Goal: Navigation & Orientation: Go to known website

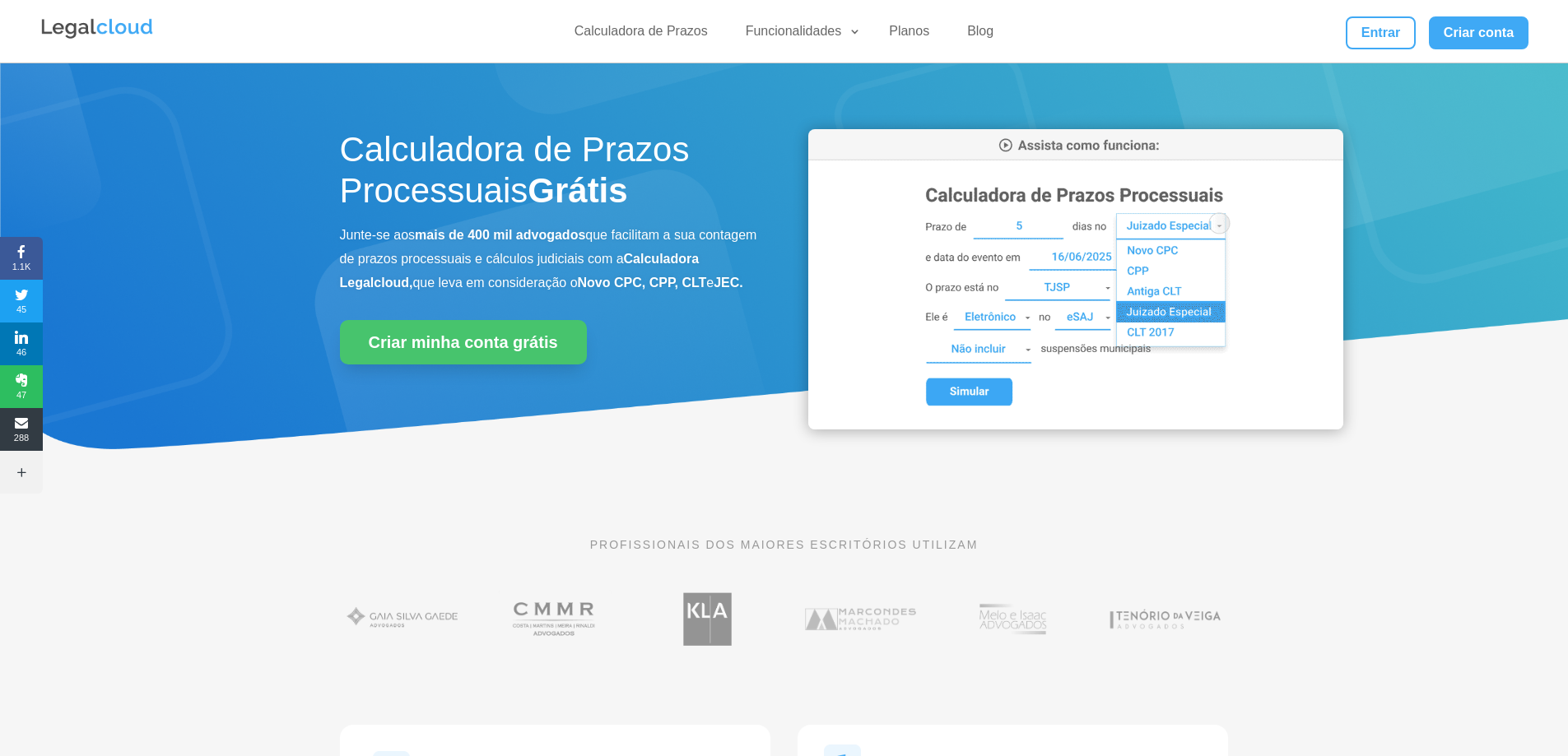
click at [1214, 697] on div "PROFISSIONAIS DOS MAIORES ESCRITÓRIOS UTILIZAM" at bounding box center [784, 596] width 1568 height 205
click at [1372, 42] on link "Entrar" at bounding box center [1380, 33] width 69 height 33
click at [1389, 40] on link "Entrar" at bounding box center [1380, 33] width 69 height 33
